Goal: Transaction & Acquisition: Purchase product/service

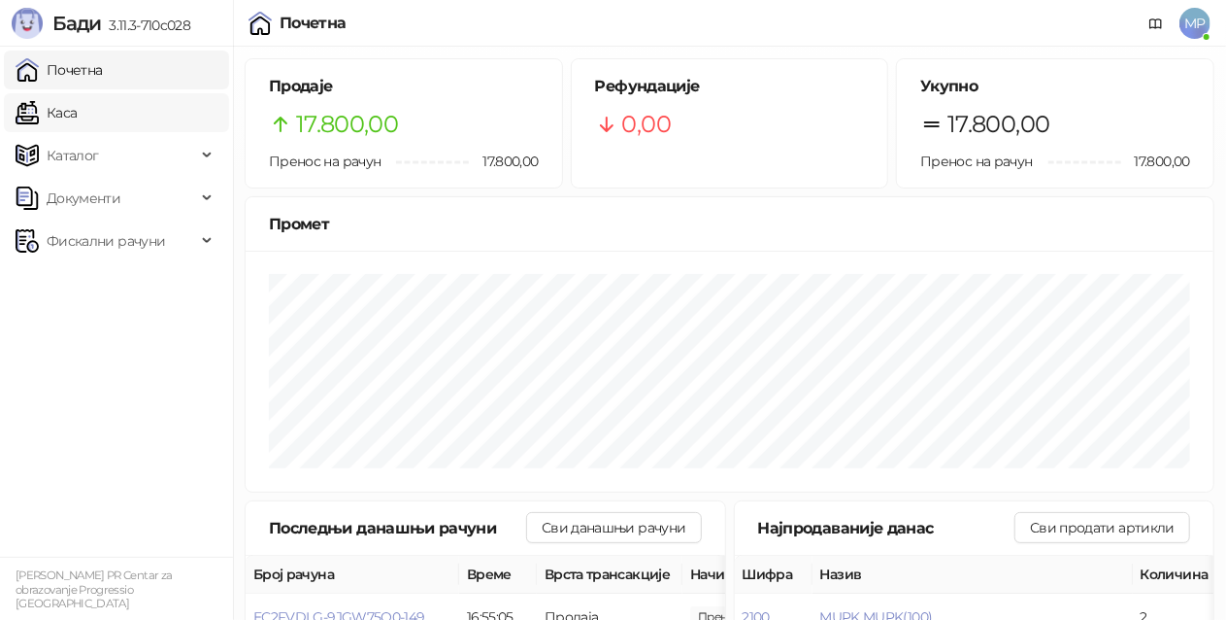
click at [77, 111] on link "Каса" at bounding box center [46, 112] width 61 height 39
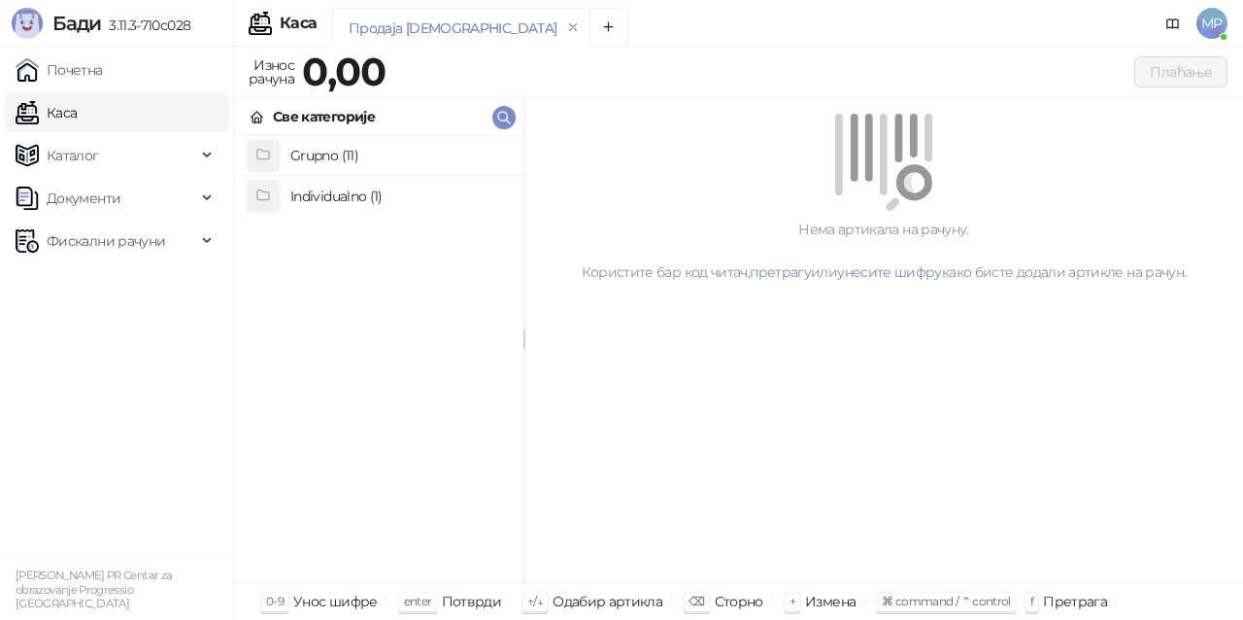
click at [359, 159] on h4 "Grupno (11)" at bounding box center [399, 155] width 218 height 31
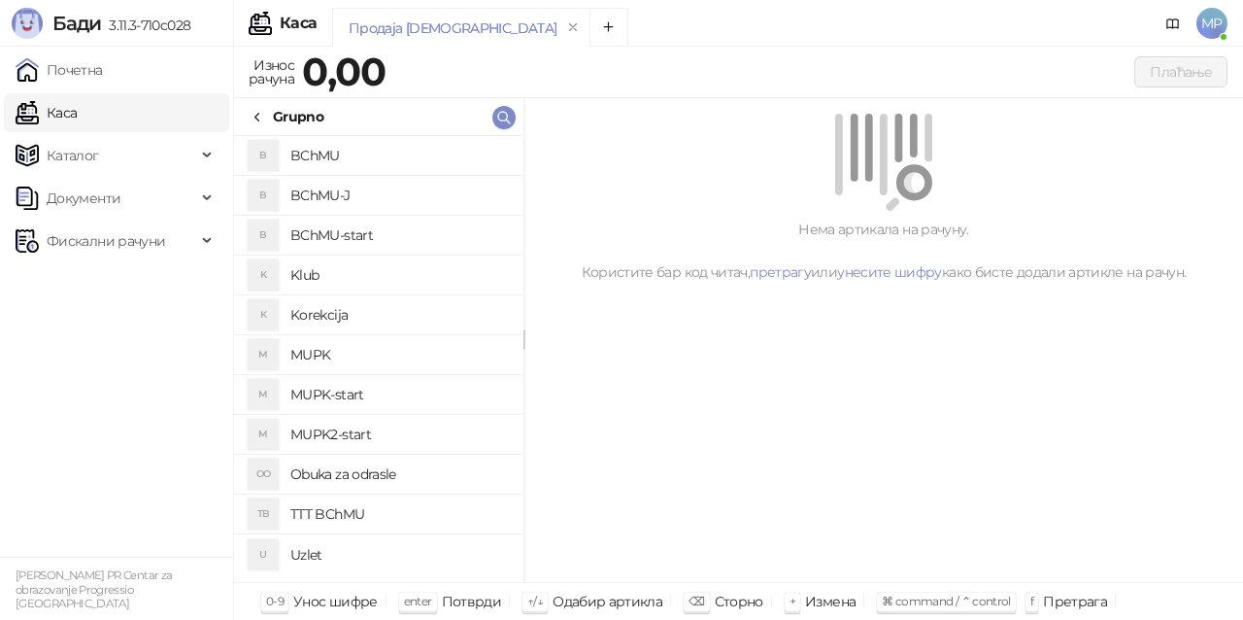
click at [404, 396] on h4 "MUPK-start" at bounding box center [399, 394] width 218 height 31
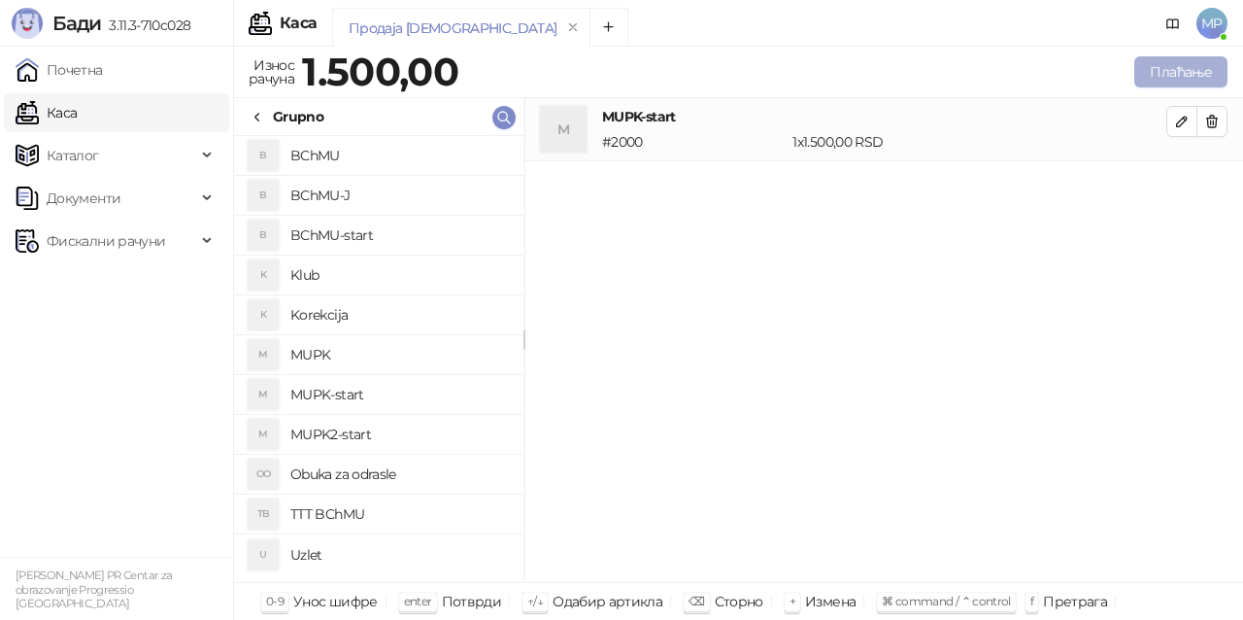
click at [1175, 67] on button "Плаћање" at bounding box center [1180, 71] width 93 height 31
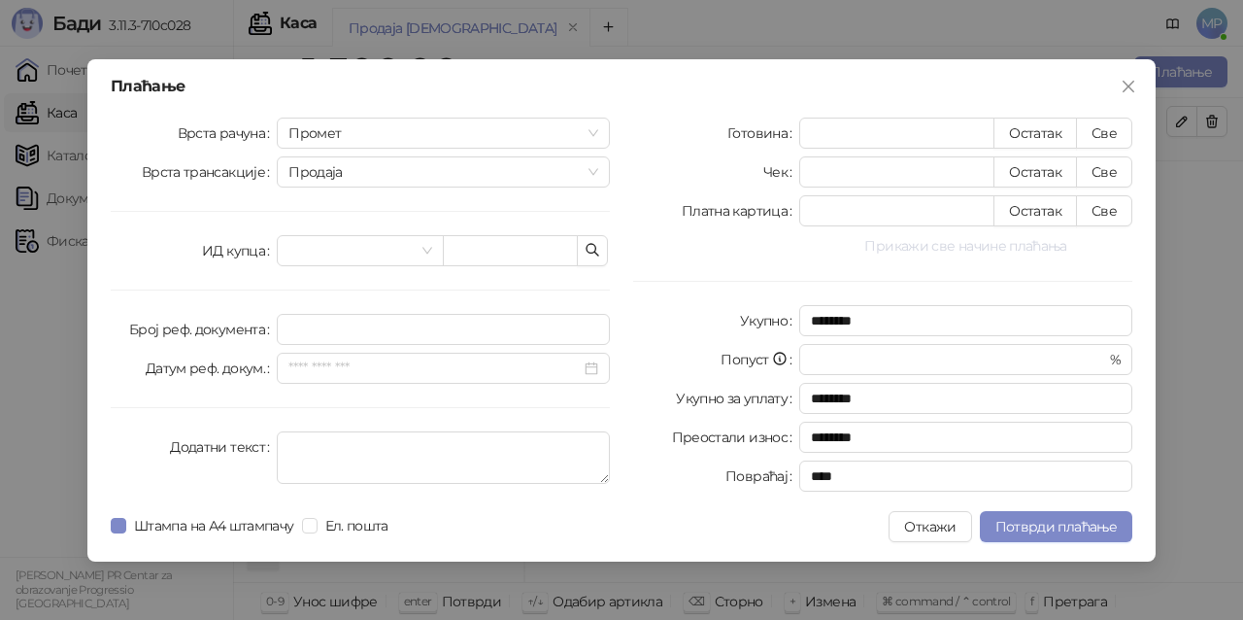
click at [1031, 248] on button "Прикажи све начине плаћања" at bounding box center [965, 245] width 333 height 23
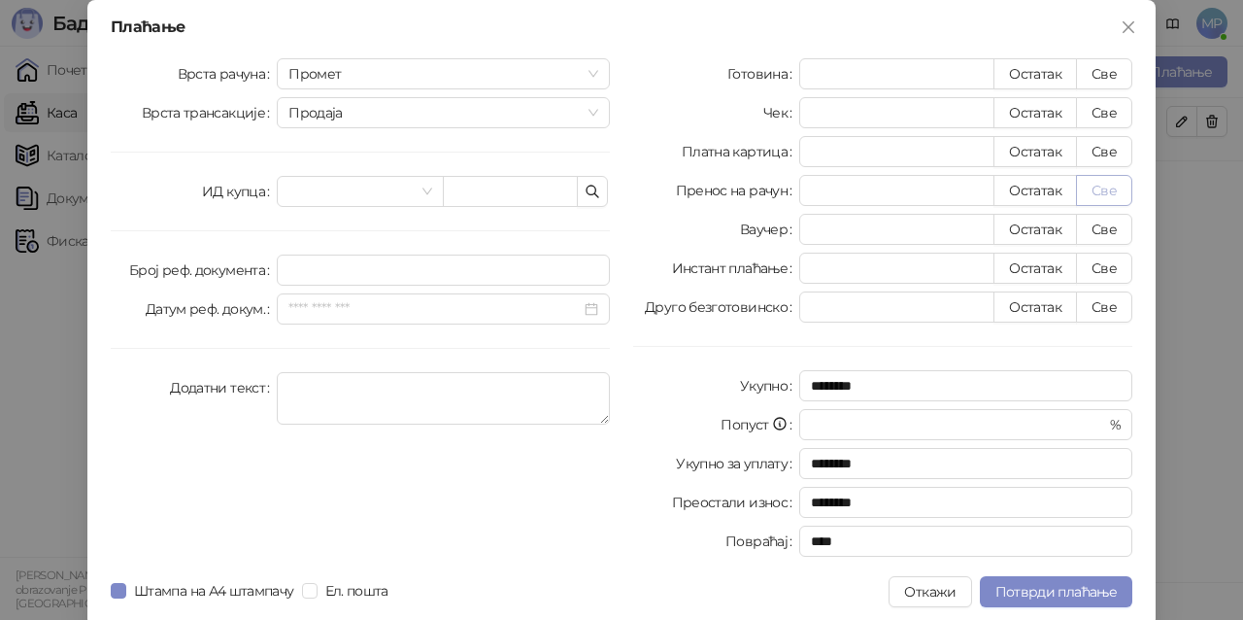
click at [1113, 192] on button "Све" at bounding box center [1104, 190] width 56 height 31
type input "****"
click at [1060, 581] on button "Потврди плаћање" at bounding box center [1056, 591] width 152 height 31
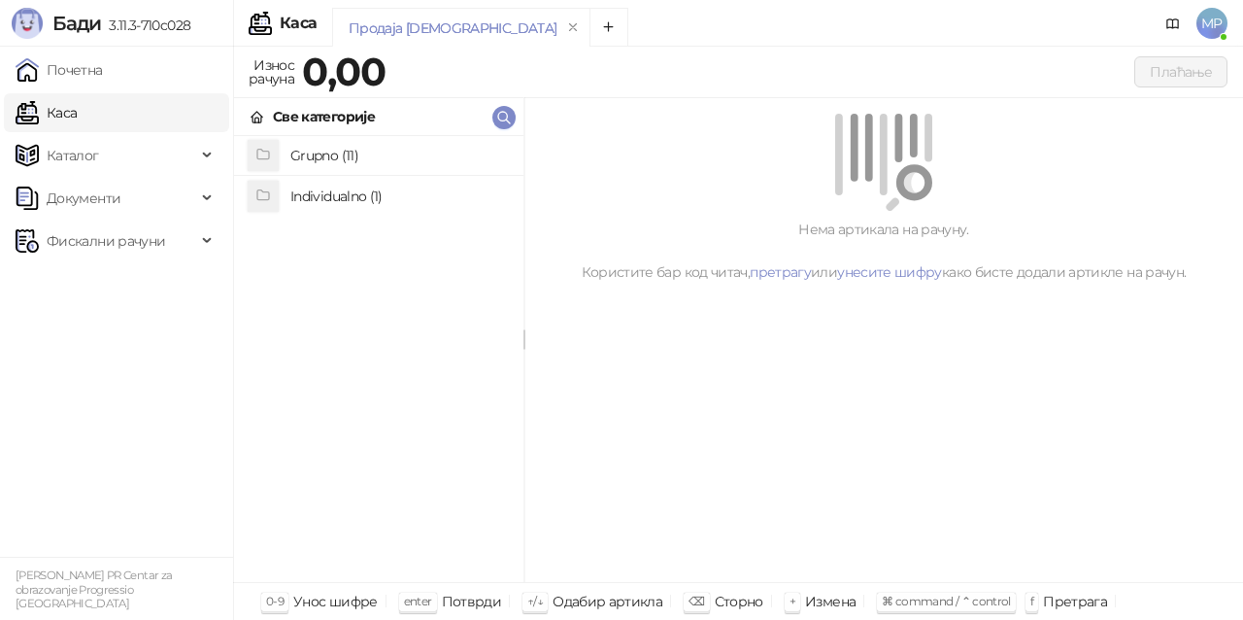
click at [352, 156] on h4 "Grupno (11)" at bounding box center [399, 155] width 218 height 31
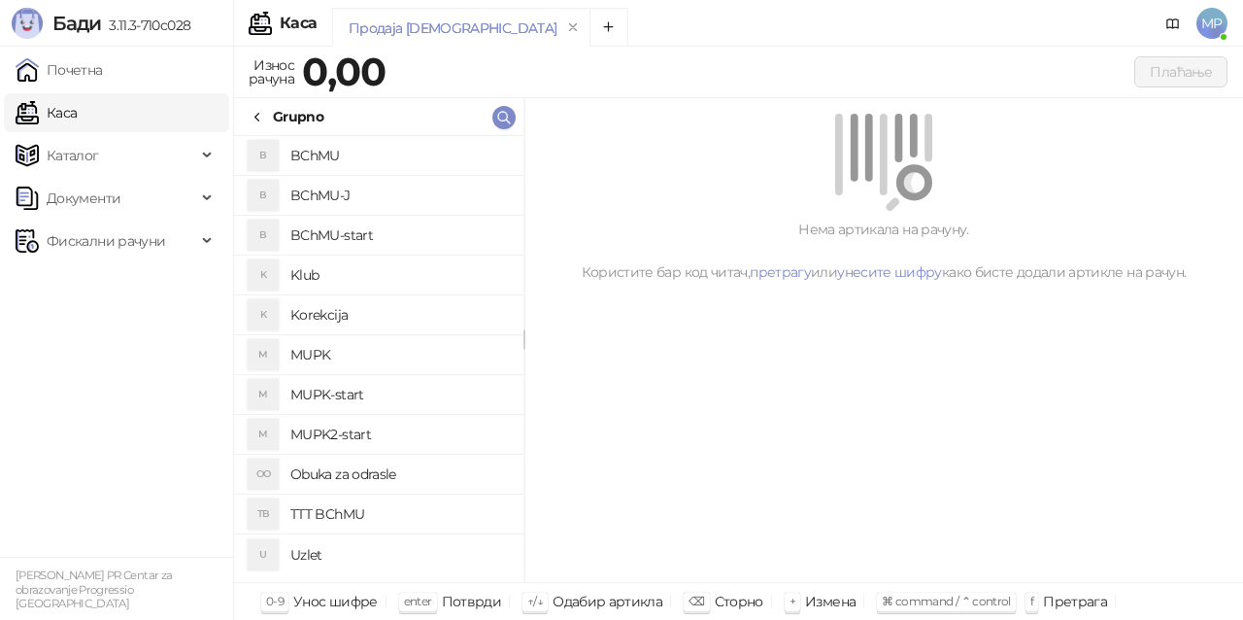
click at [367, 358] on h4 "MUPK" at bounding box center [399, 354] width 218 height 31
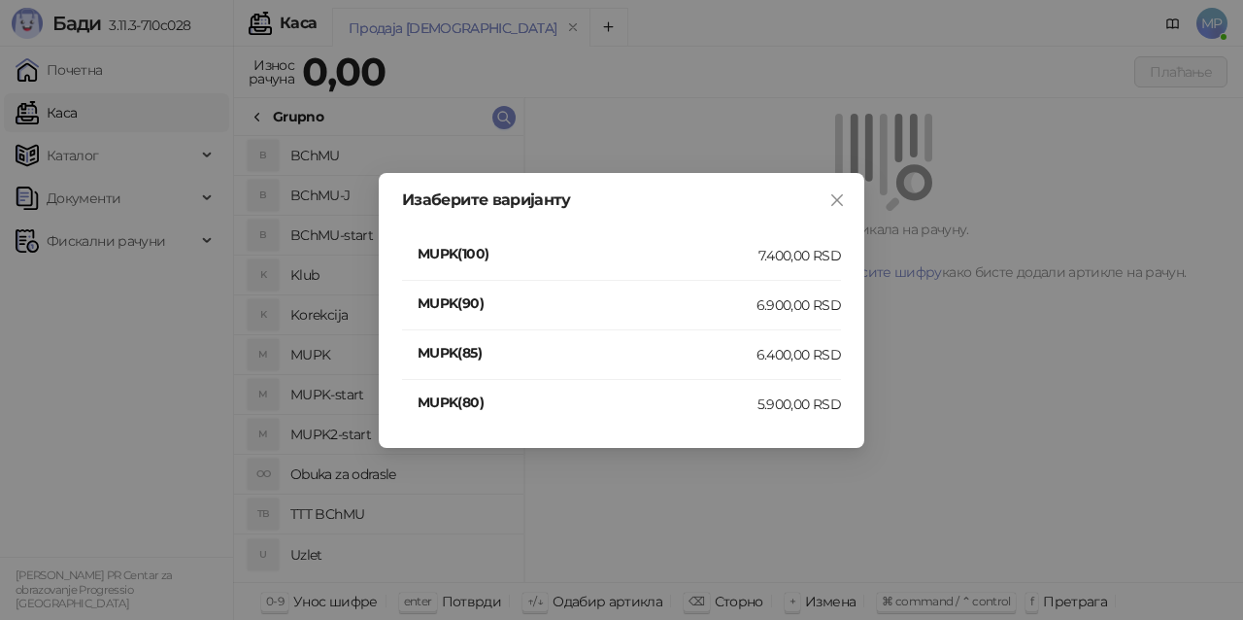
click at [779, 260] on div "7.400,00 RSD" at bounding box center [799, 255] width 83 height 21
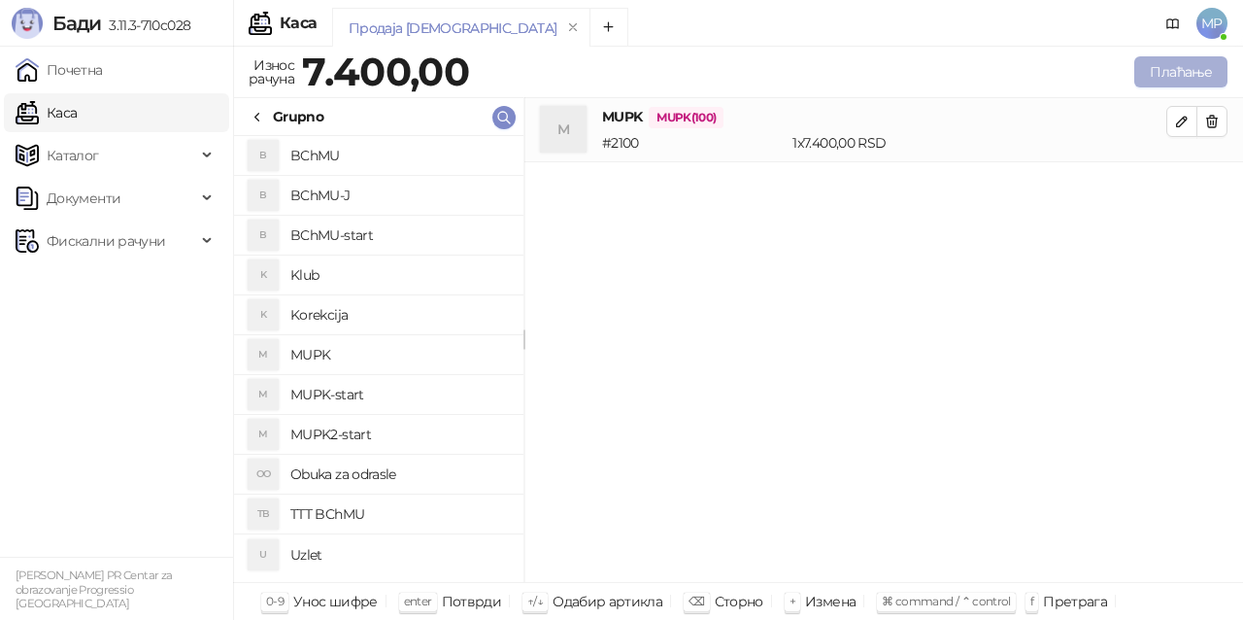
click at [1192, 74] on button "Плаћање" at bounding box center [1180, 71] width 93 height 31
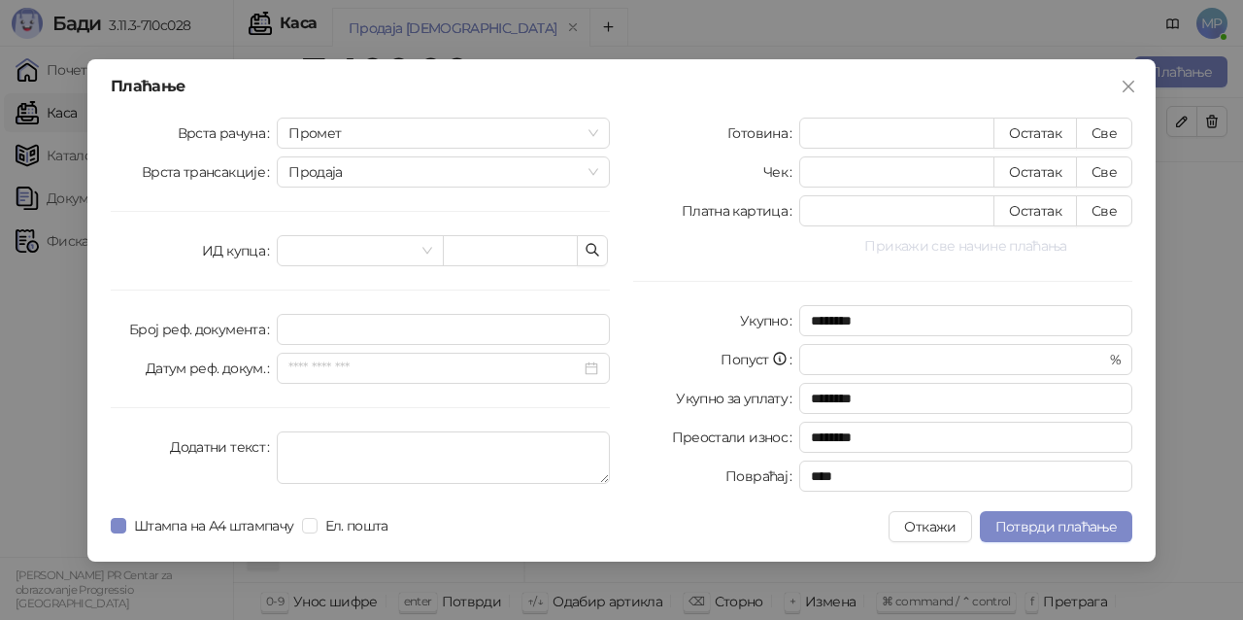
click at [918, 240] on button "Прикажи све начине плаћања" at bounding box center [965, 245] width 333 height 23
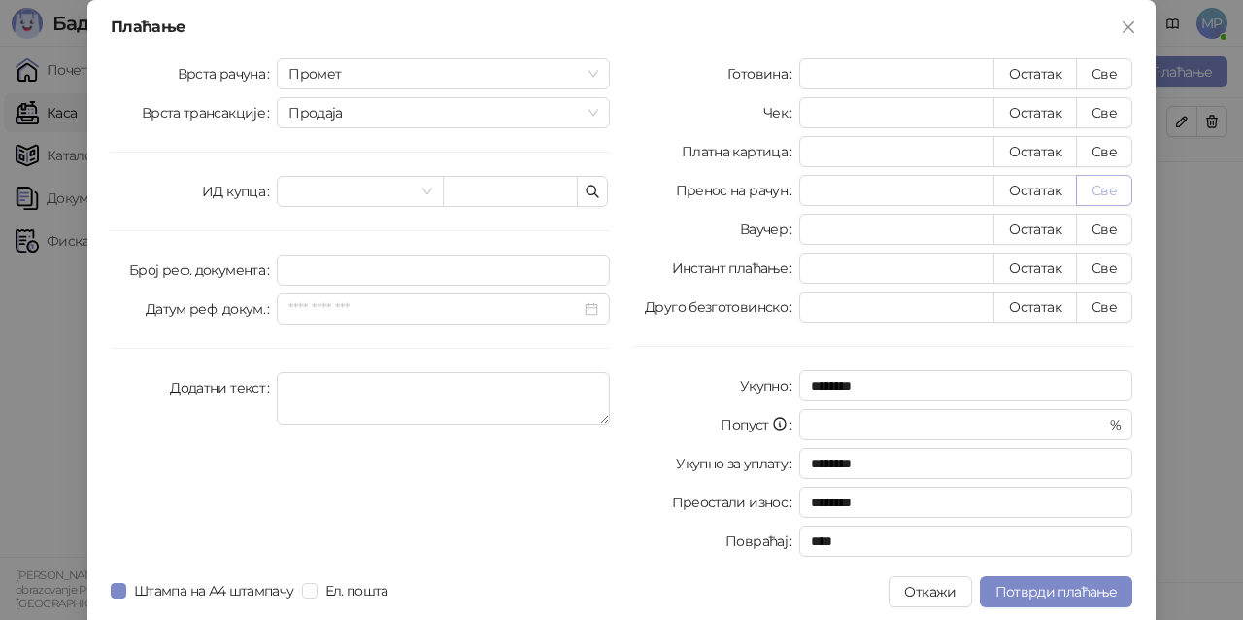
click at [1108, 187] on button "Све" at bounding box center [1104, 190] width 56 height 31
type input "****"
click at [1055, 588] on span "Потврди плаћање" at bounding box center [1055, 591] width 121 height 17
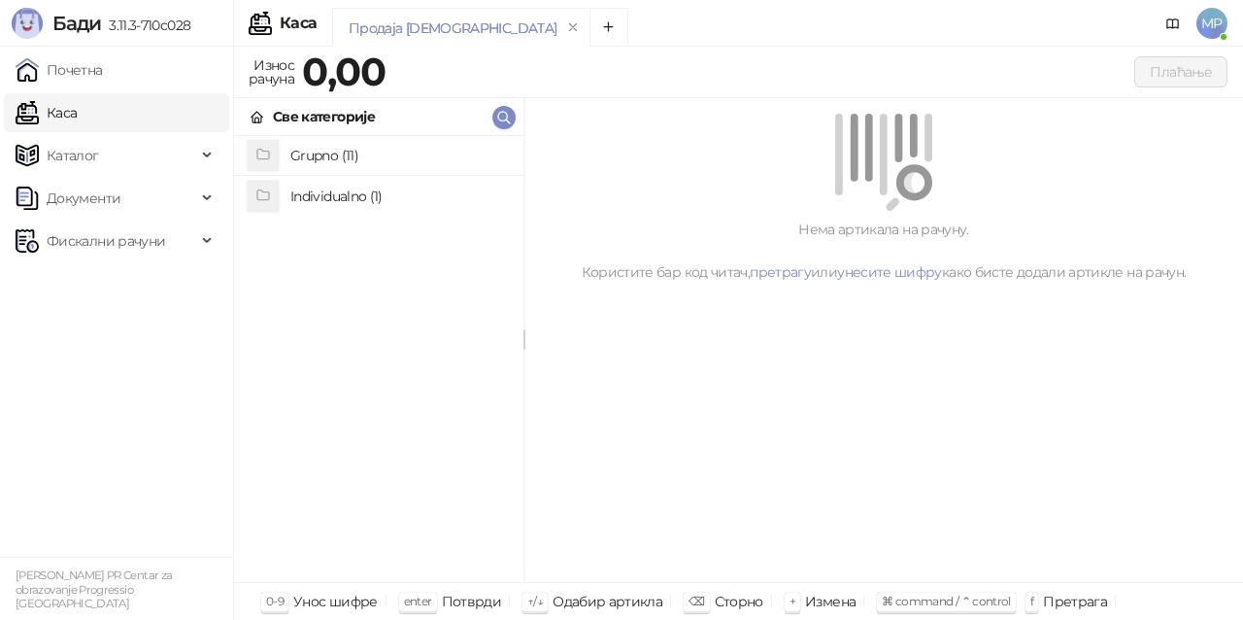
click at [359, 154] on h4 "Grupno (11)" at bounding box center [399, 155] width 218 height 31
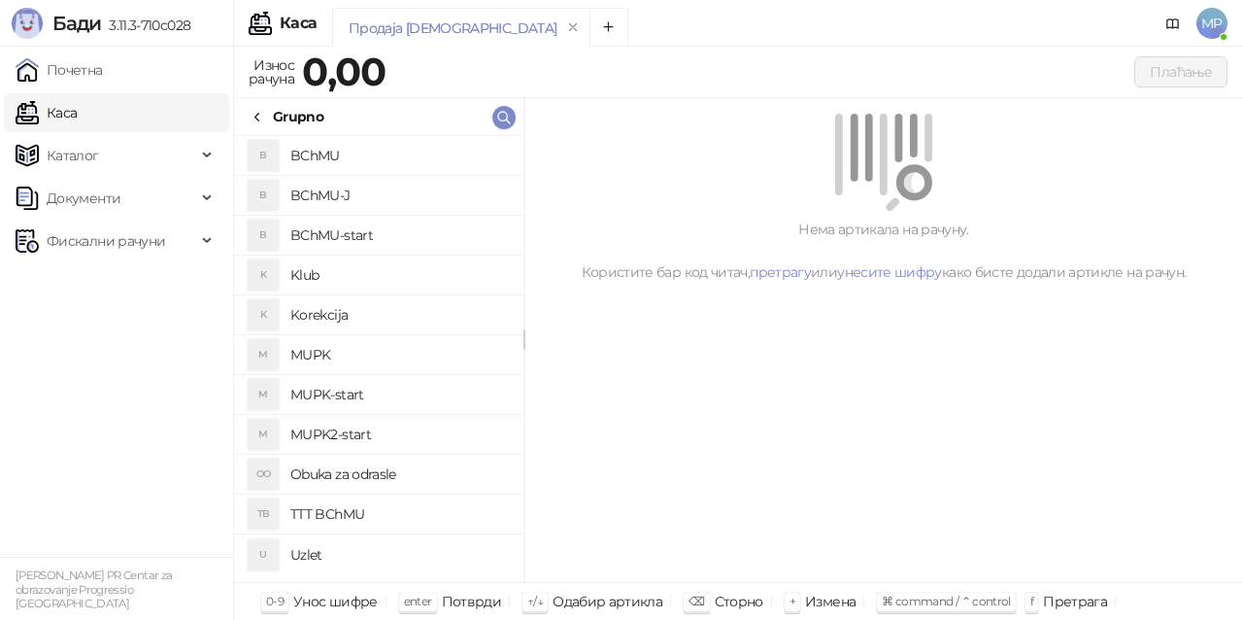
click at [377, 353] on h4 "MUPK" at bounding box center [399, 354] width 218 height 31
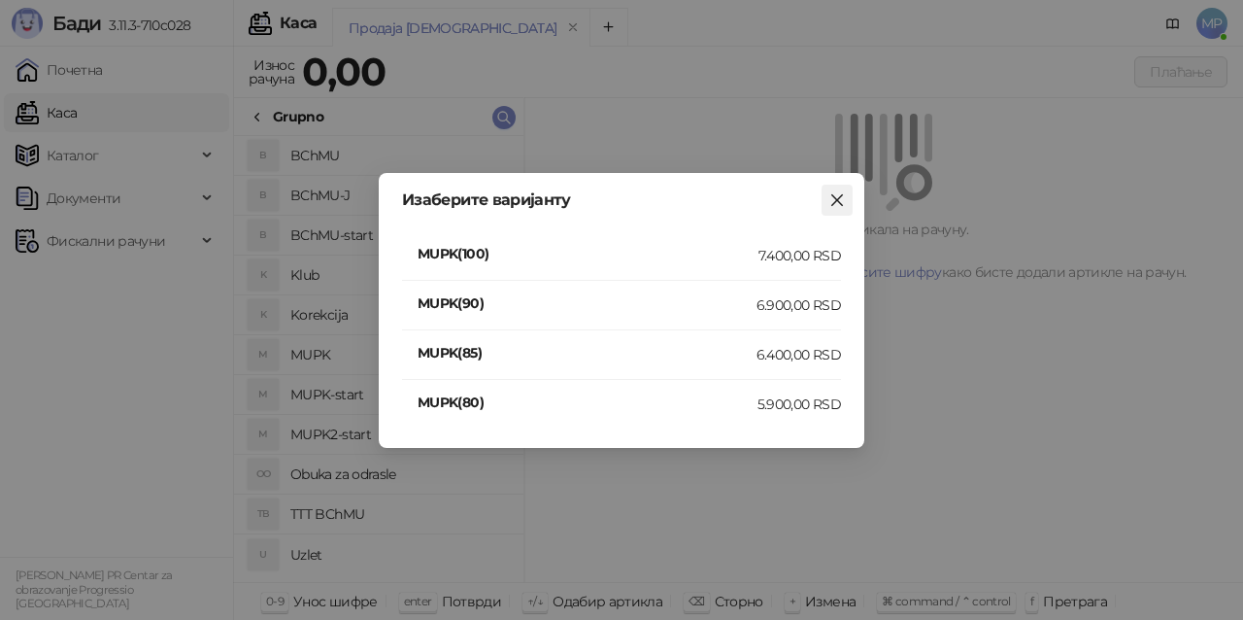
click at [841, 192] on icon "close" at bounding box center [837, 200] width 16 height 16
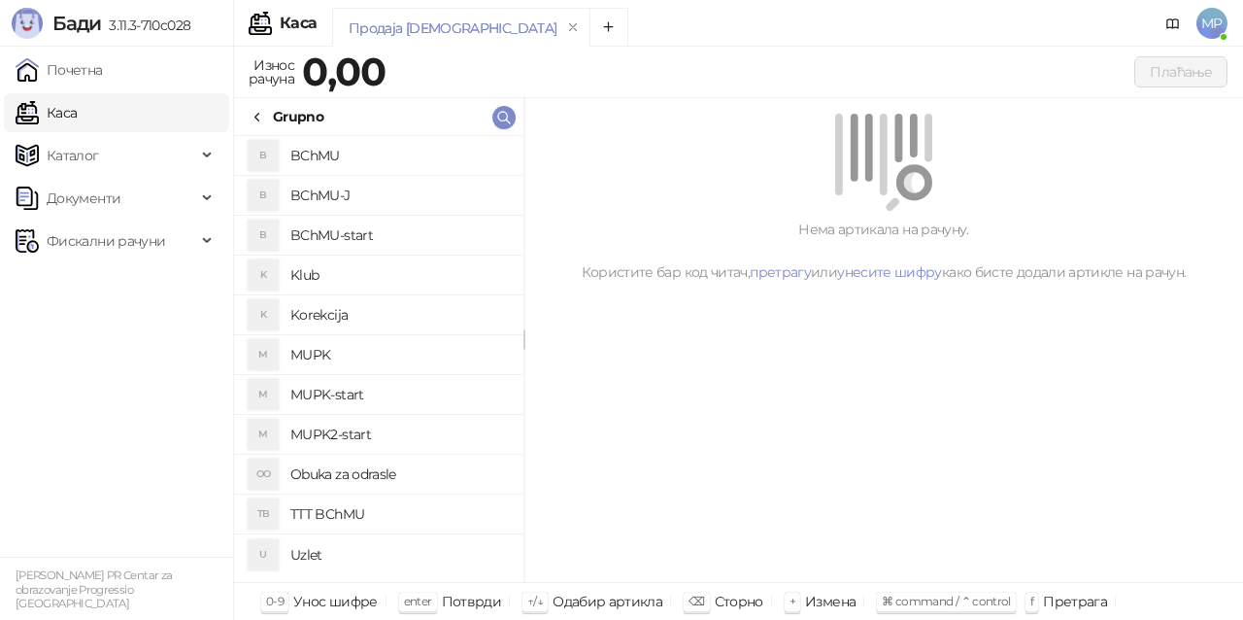
click at [375, 398] on h4 "MUPK-start" at bounding box center [399, 394] width 218 height 31
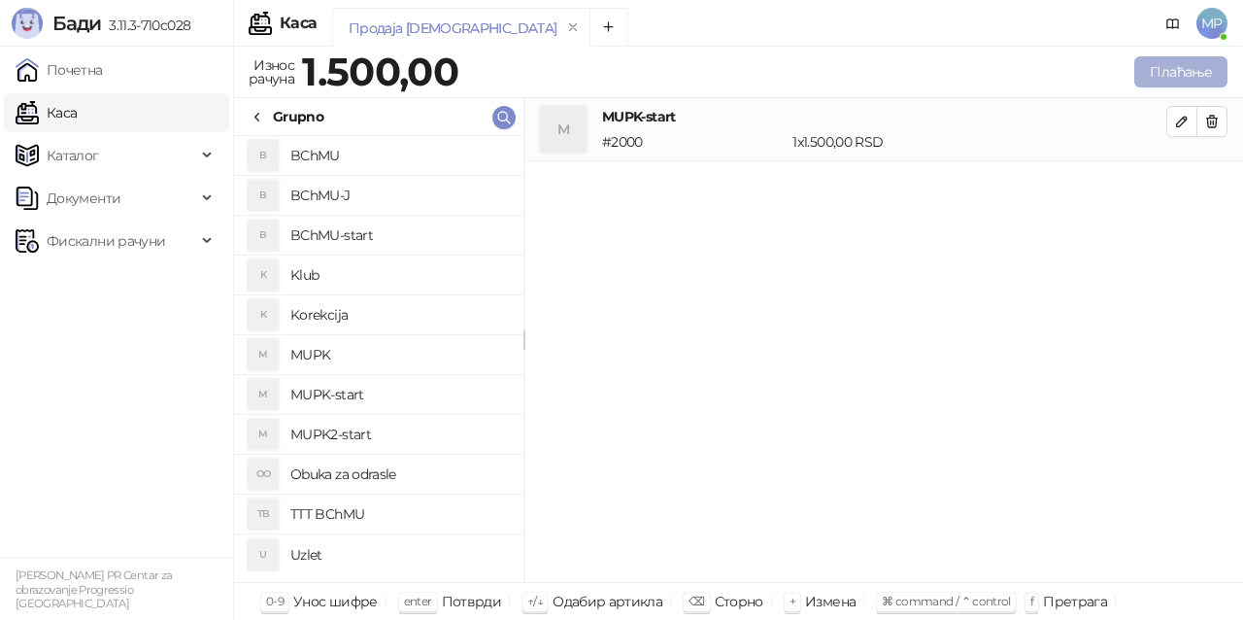
click at [1181, 70] on button "Плаћање" at bounding box center [1180, 71] width 93 height 31
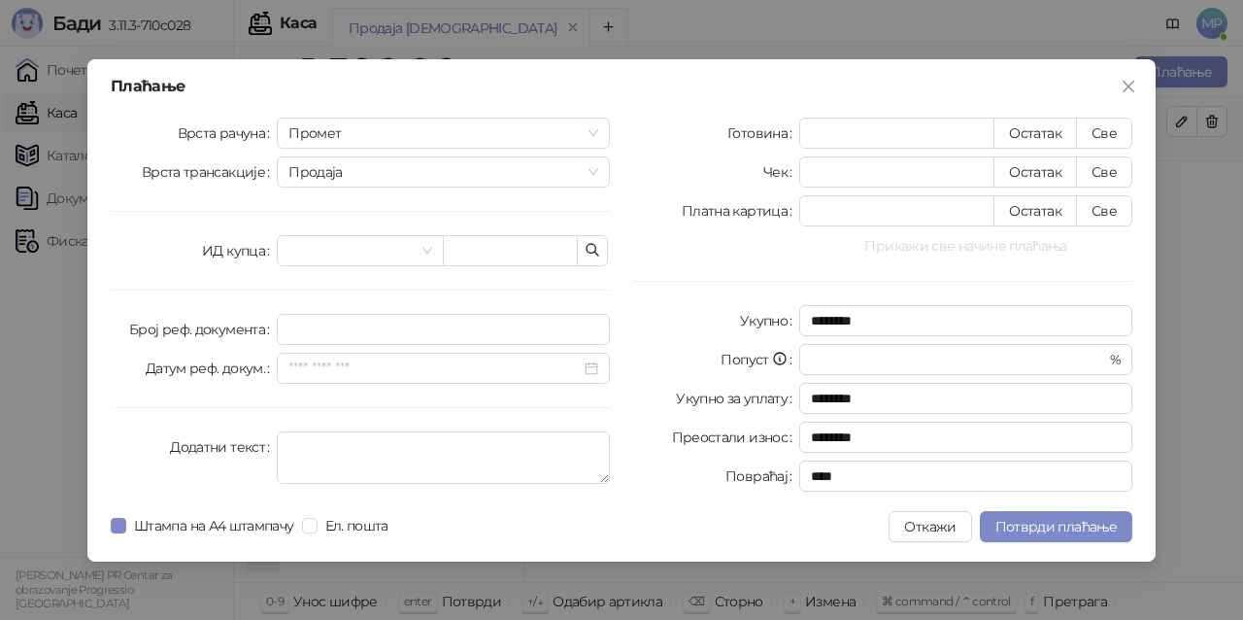
click at [1035, 245] on button "Прикажи све начине плаћања" at bounding box center [965, 245] width 333 height 23
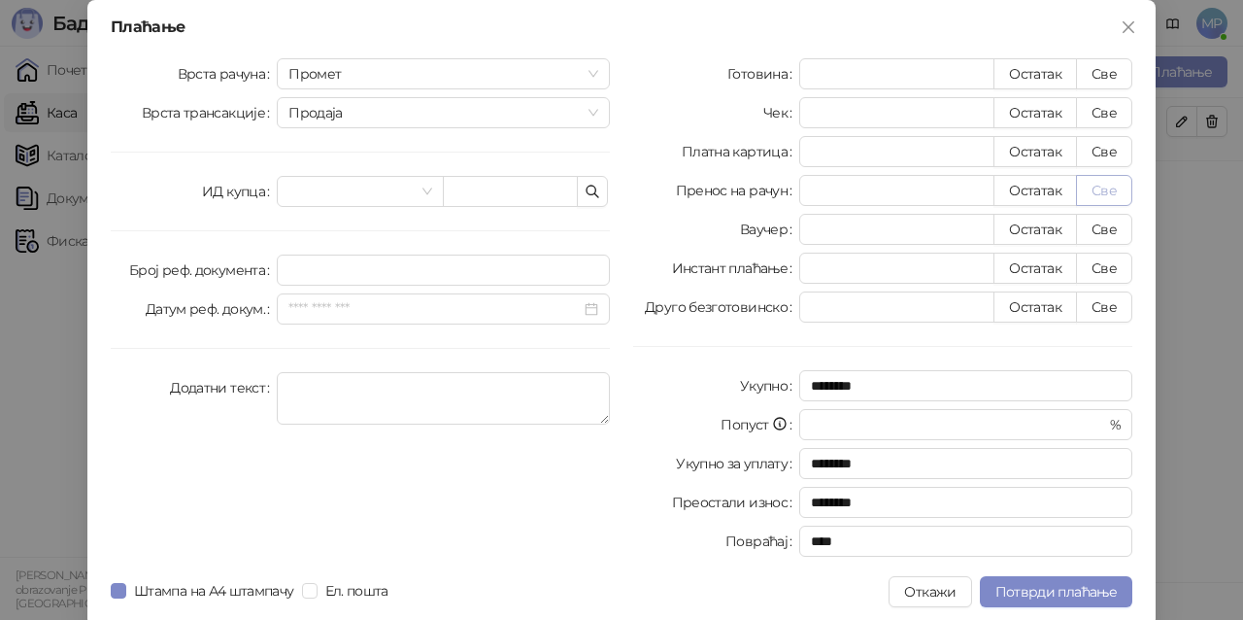
click at [1115, 188] on button "Све" at bounding box center [1104, 190] width 56 height 31
type input "****"
click at [1030, 582] on button "Потврди плаћање" at bounding box center [1056, 591] width 152 height 31
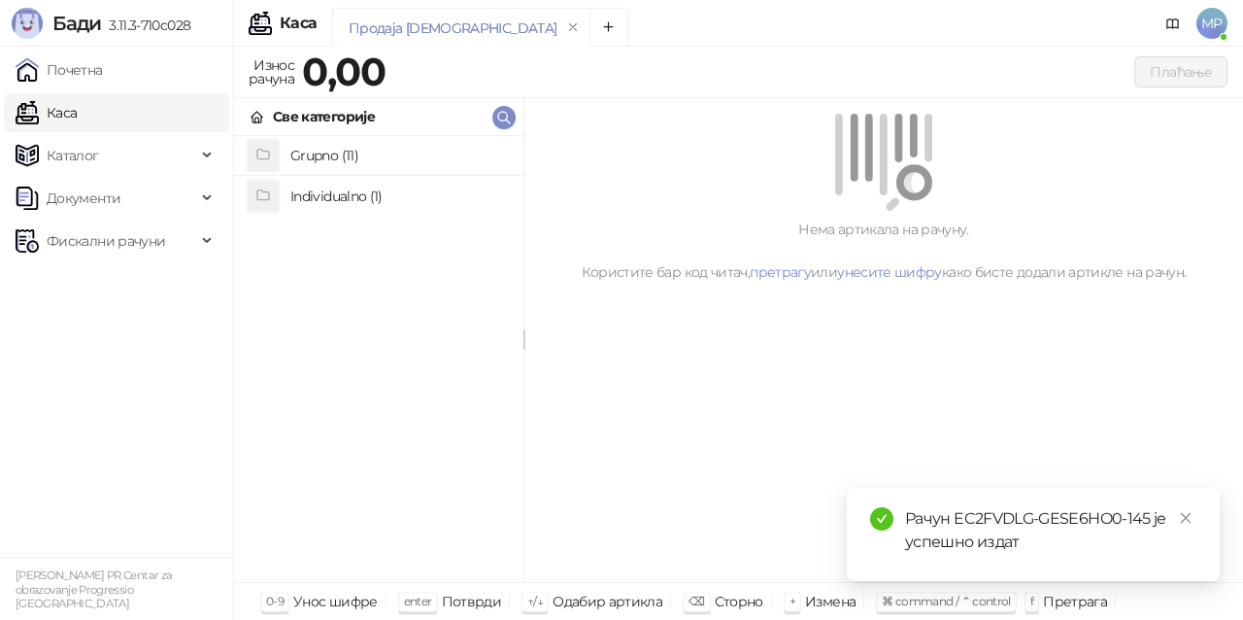
click at [328, 145] on h4 "Grupno (11)" at bounding box center [399, 155] width 218 height 31
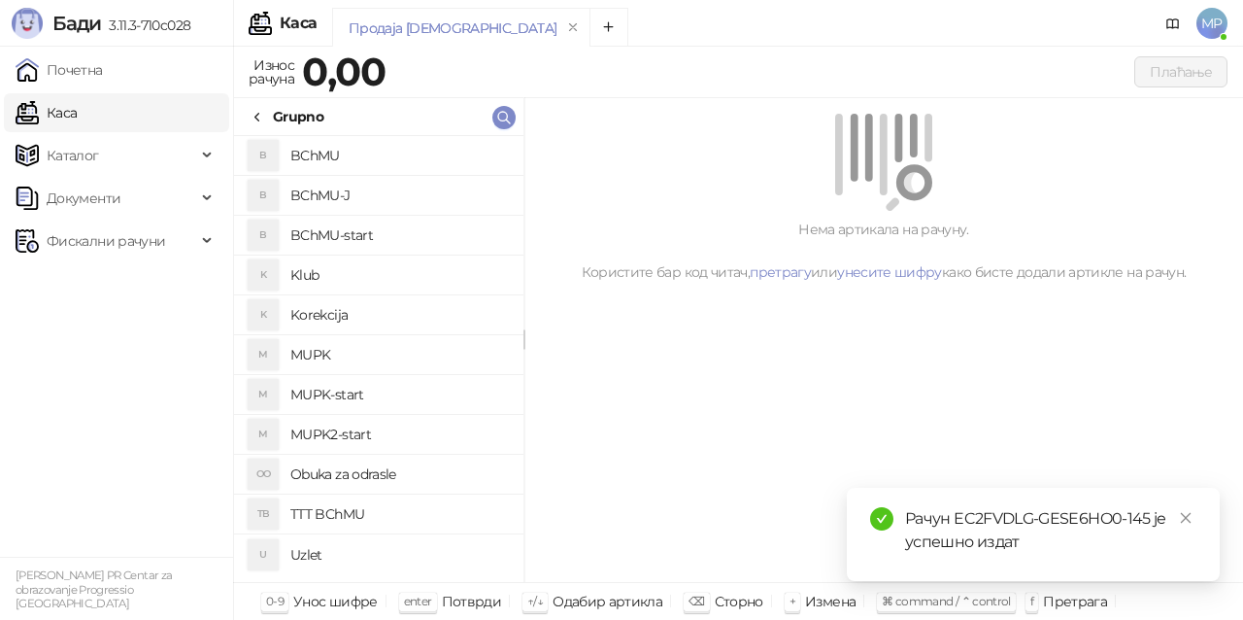
click at [394, 361] on h4 "MUPK" at bounding box center [399, 354] width 218 height 31
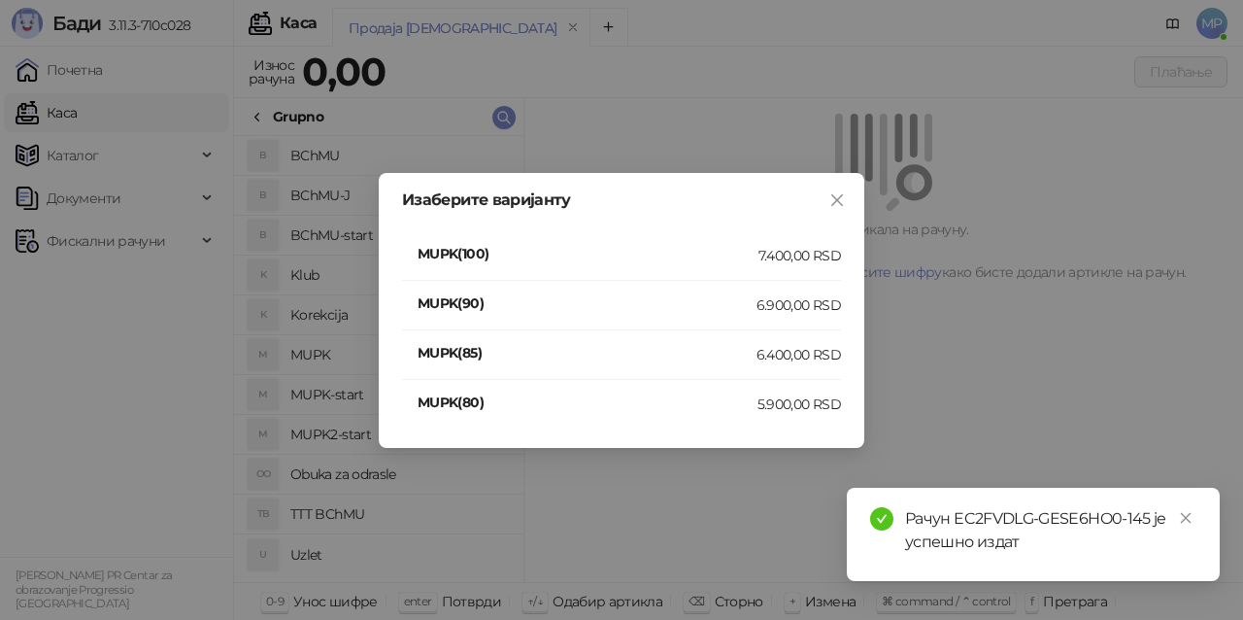
click at [812, 258] on div "7.400,00 RSD" at bounding box center [799, 255] width 83 height 21
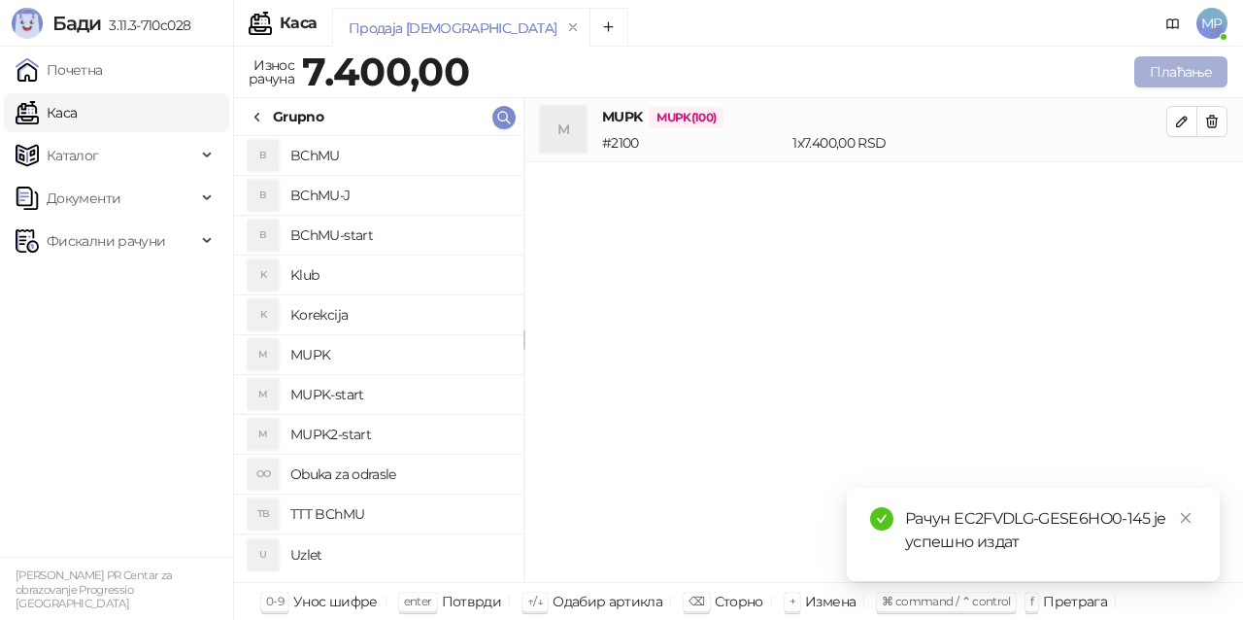
click at [1199, 79] on button "Плаћање" at bounding box center [1180, 71] width 93 height 31
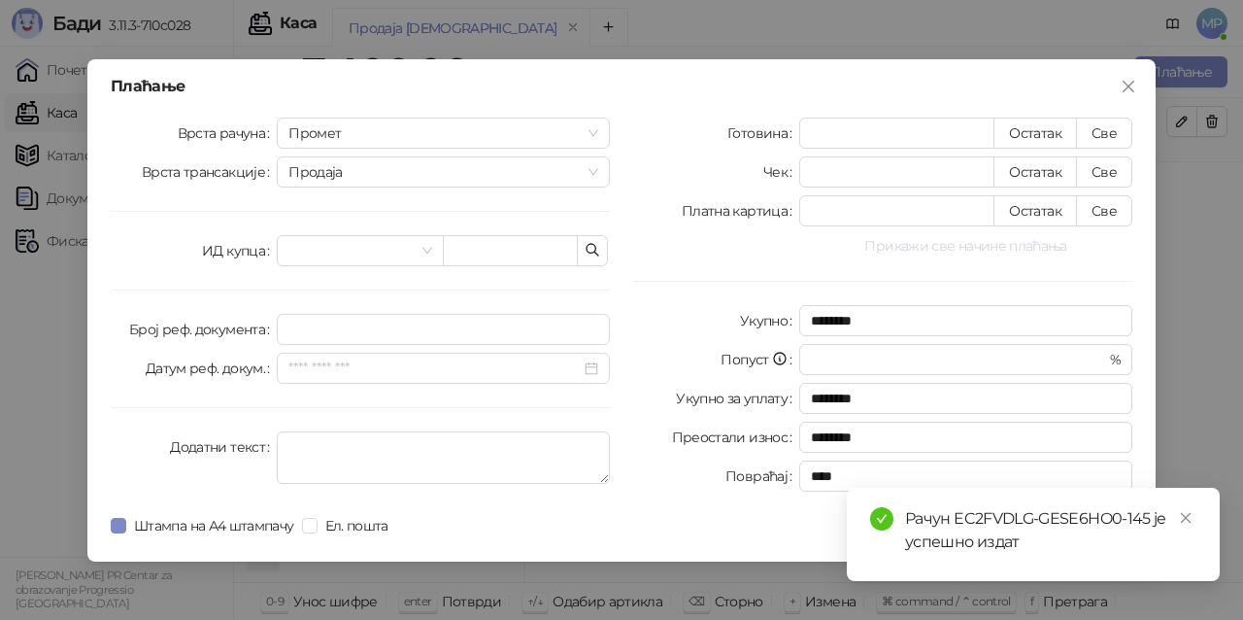
click at [959, 247] on button "Прикажи све начине плаћања" at bounding box center [965, 245] width 333 height 23
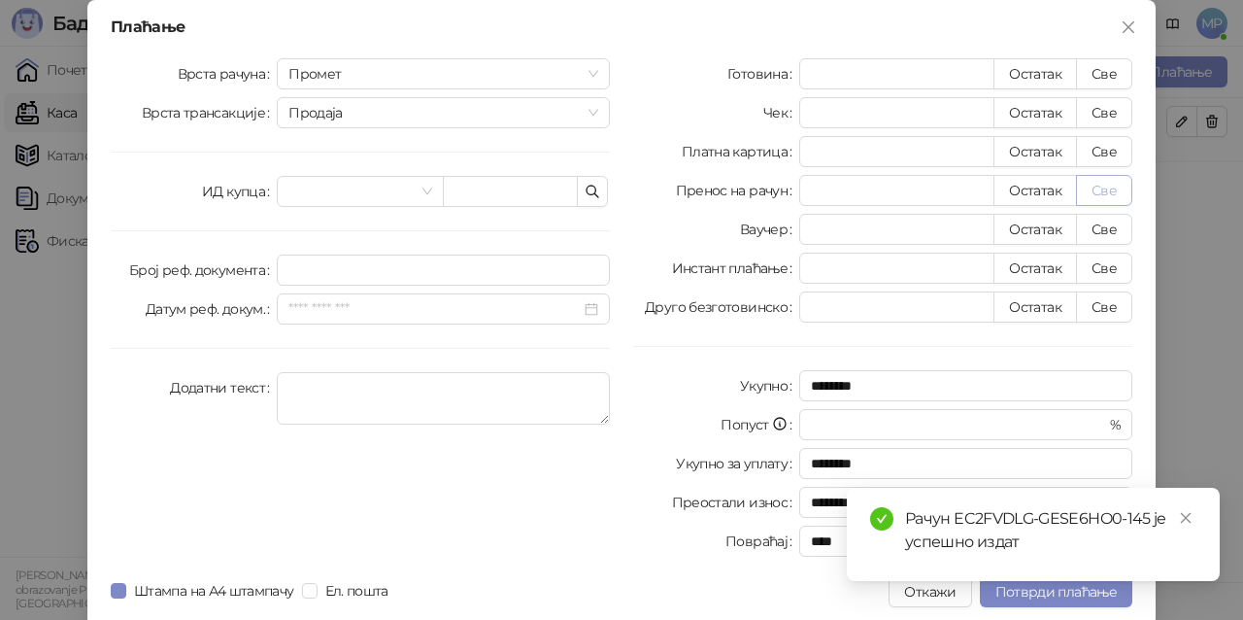
click at [1093, 185] on button "Све" at bounding box center [1104, 190] width 56 height 31
type input "****"
click at [1100, 597] on span "Потврди плаћање" at bounding box center [1055, 591] width 121 height 17
